Goal: Navigation & Orientation: Find specific page/section

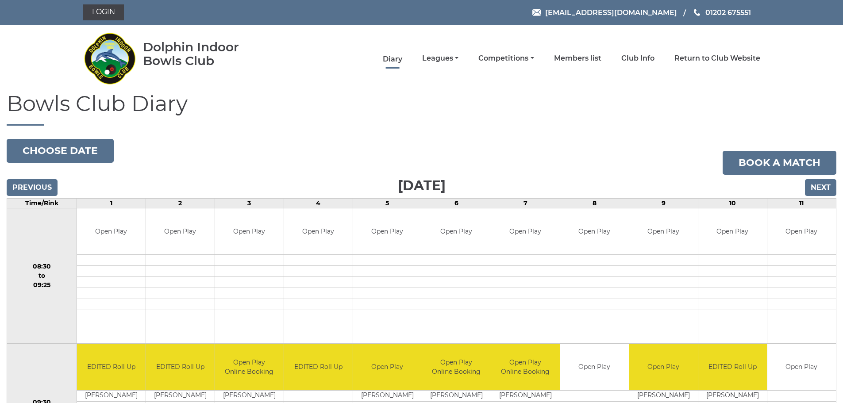
click at [385, 58] on link "Diary" at bounding box center [392, 59] width 19 height 10
click at [445, 58] on link "Leagues" at bounding box center [440, 59] width 36 height 10
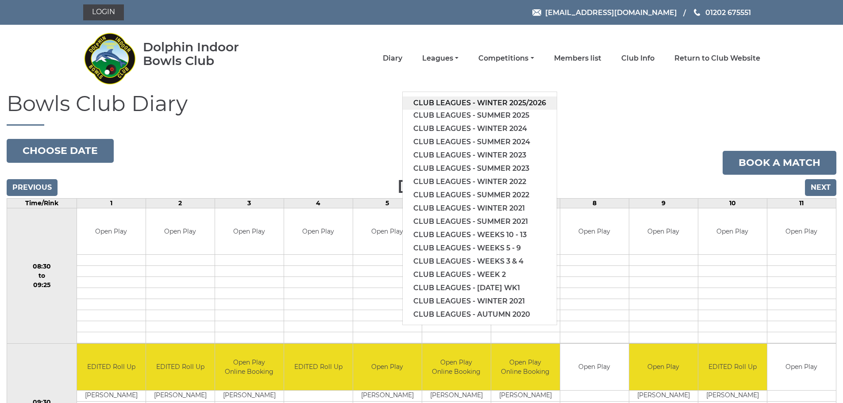
click at [456, 102] on link "Club leagues - Winter 2025/2026" at bounding box center [480, 103] width 154 height 13
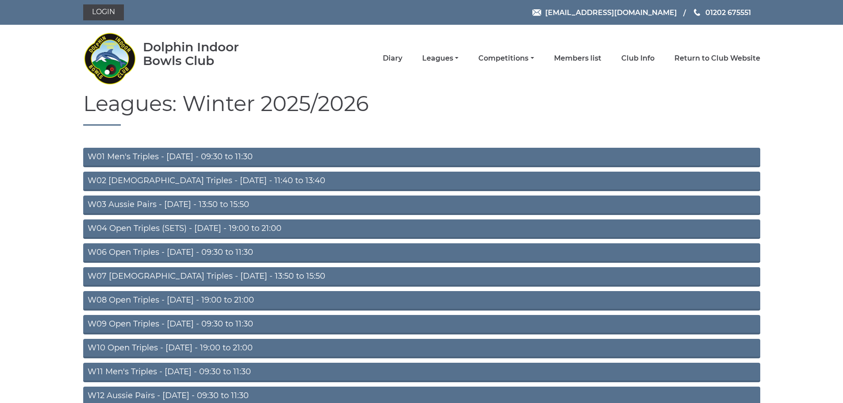
click at [197, 159] on link "W01 Men's Triples - Monday - 09:30 to 11:30" at bounding box center [421, 157] width 677 height 19
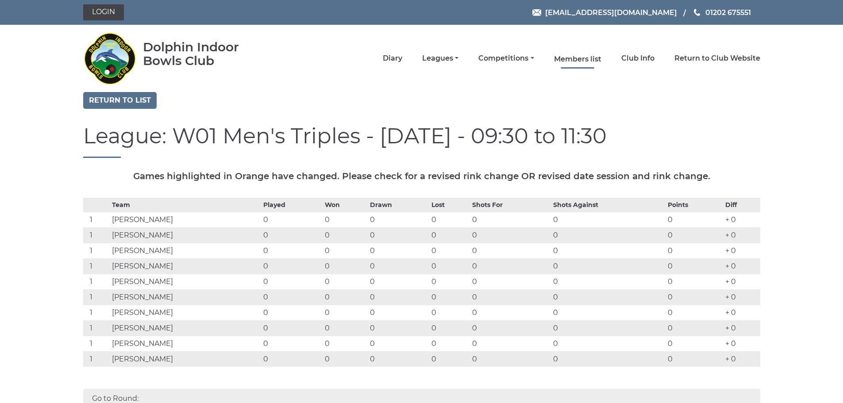
click at [580, 62] on link "Members list" at bounding box center [577, 59] width 47 height 10
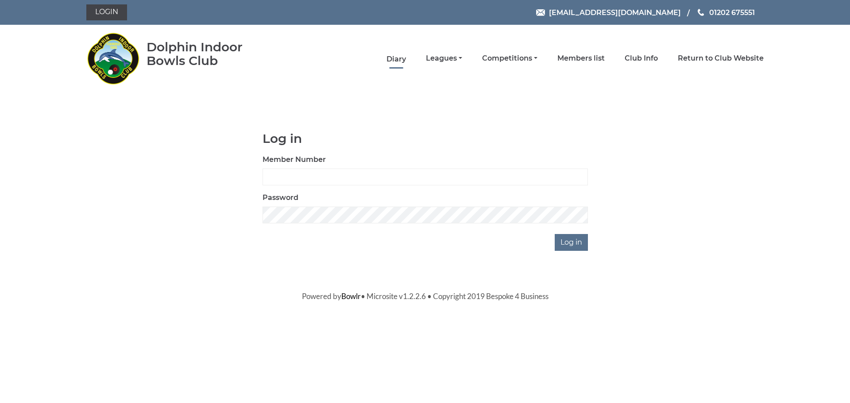
click at [389, 58] on link "Diary" at bounding box center [396, 59] width 19 height 10
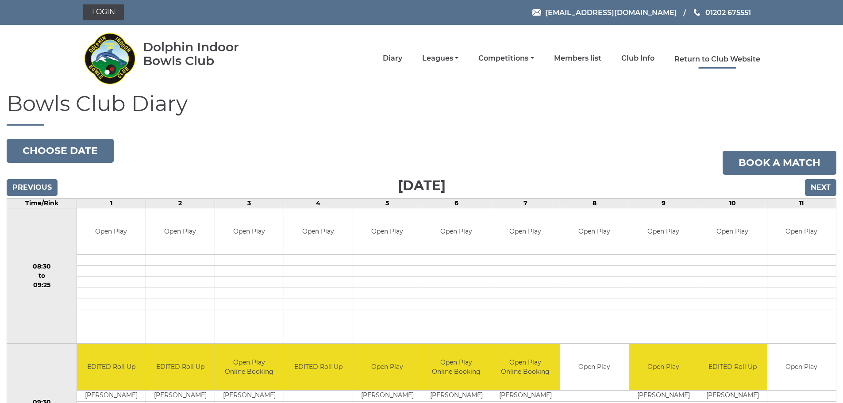
click at [719, 58] on link "Return to Club Website" at bounding box center [718, 59] width 86 height 10
